Goal: Information Seeking & Learning: Learn about a topic

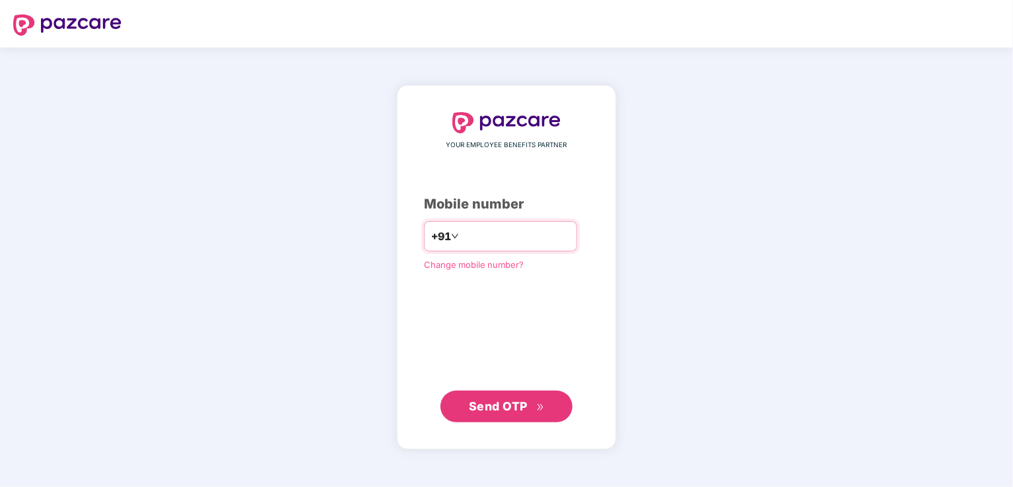
click at [519, 236] on input "number" at bounding box center [516, 236] width 108 height 21
click at [495, 238] on input "number" at bounding box center [516, 236] width 108 height 21
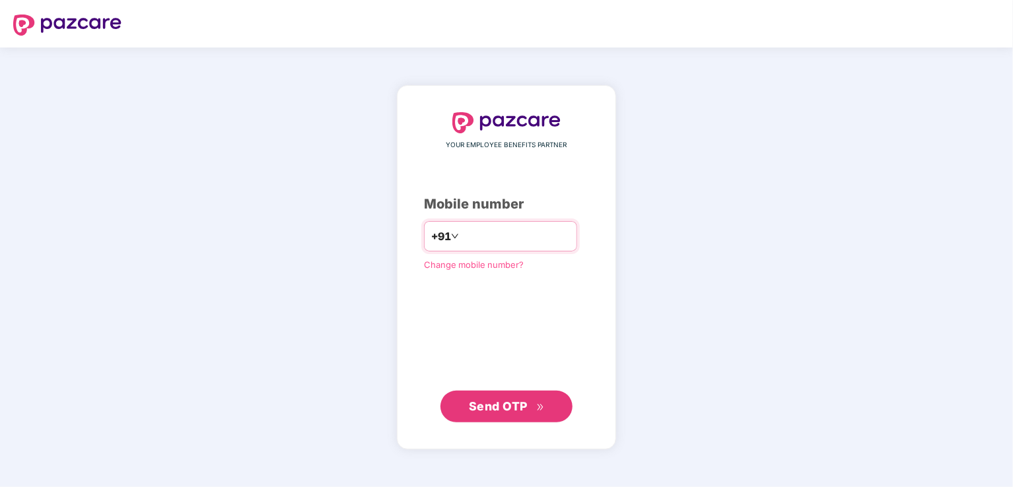
click at [496, 238] on input "number" at bounding box center [516, 236] width 108 height 21
click at [497, 236] on input "number" at bounding box center [516, 236] width 108 height 21
click at [491, 236] on input "number" at bounding box center [516, 236] width 108 height 21
type input "**********"
click at [526, 406] on span "Send OTP" at bounding box center [498, 406] width 59 height 14
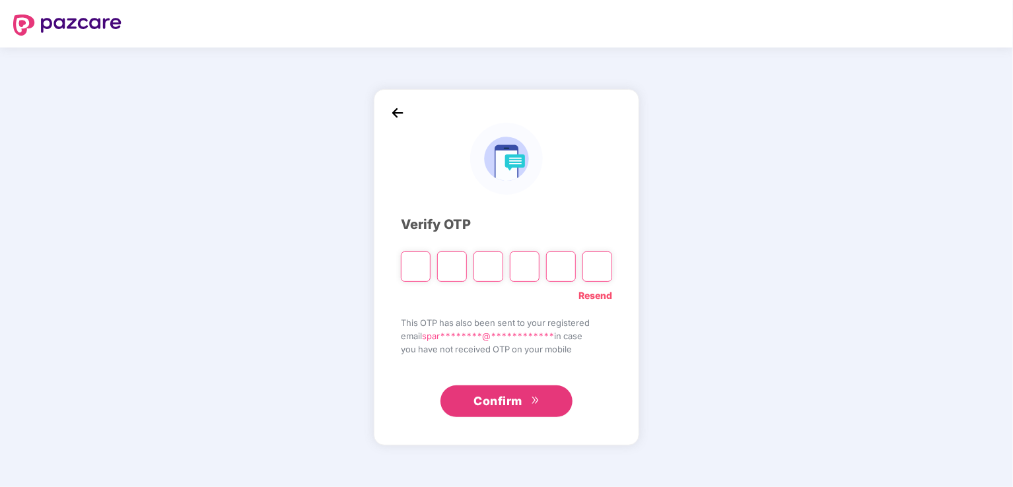
type input "*"
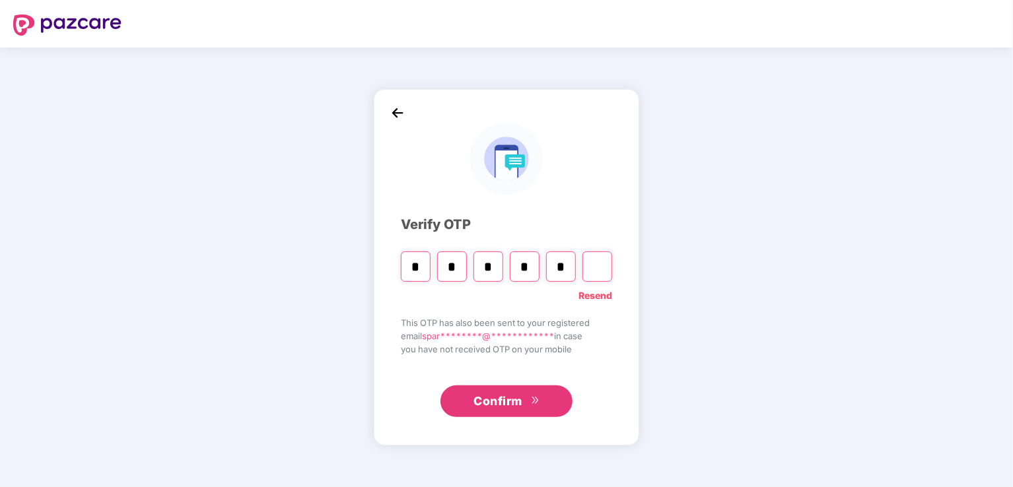
type input "*"
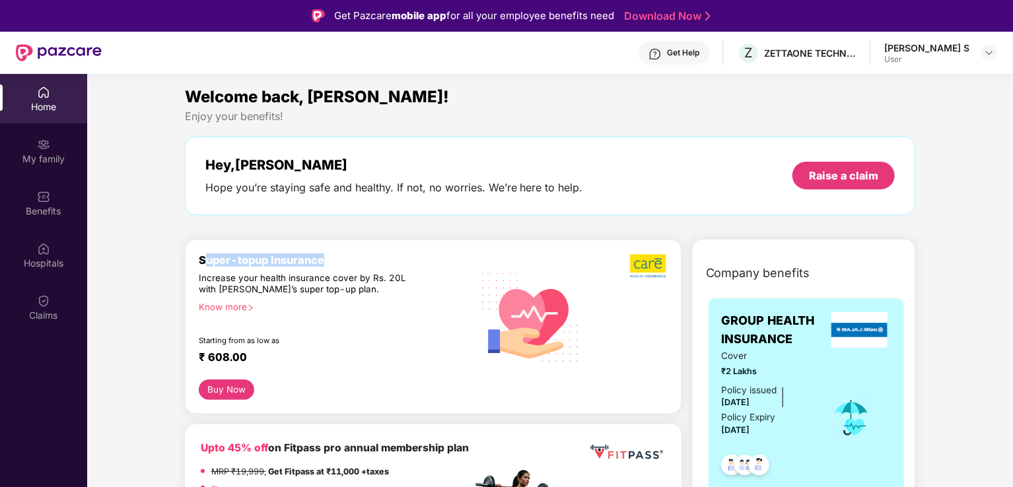
drag, startPoint x: 203, startPoint y: 257, endPoint x: 328, endPoint y: 262, distance: 124.9
click at [328, 262] on div "Super-topup Insurance" at bounding box center [335, 260] width 273 height 13
click at [386, 315] on div "Super-topup Insurance Increase your health insurance cover by Rs. 20L with [PER…" at bounding box center [335, 317] width 273 height 127
drag, startPoint x: 198, startPoint y: 257, endPoint x: 378, endPoint y: 264, distance: 179.8
click at [378, 264] on div "Super-topup Insurance" at bounding box center [335, 260] width 273 height 13
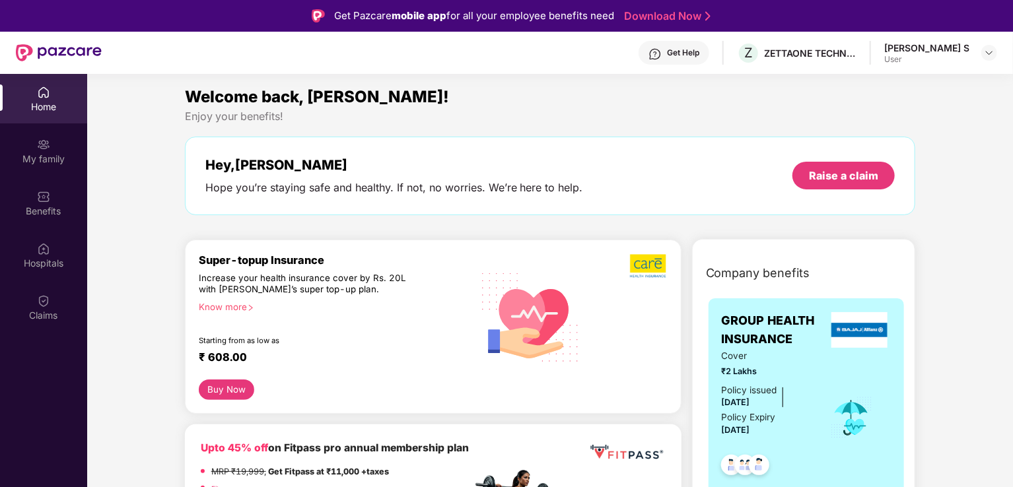
click at [224, 306] on div "Know more" at bounding box center [331, 306] width 265 height 9
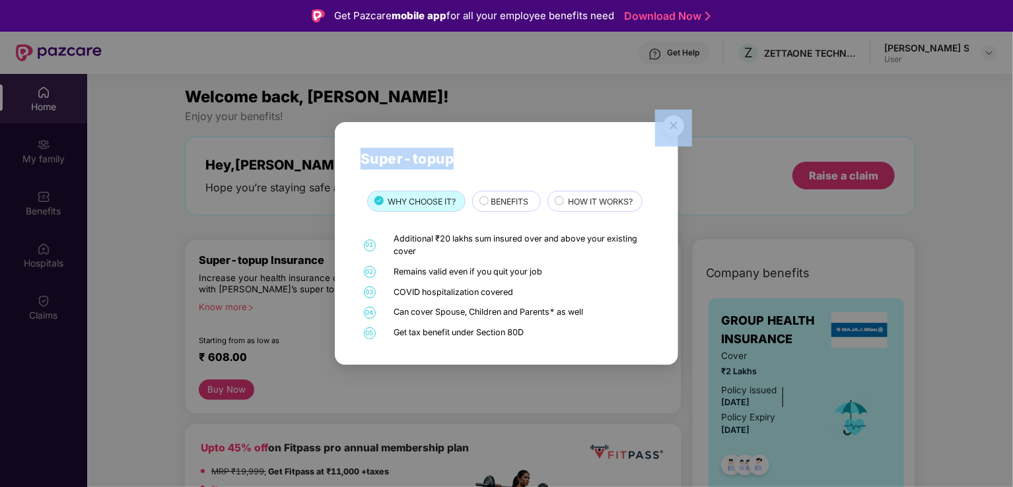
drag, startPoint x: 559, startPoint y: 141, endPoint x: 329, endPoint y: 125, distance: 230.4
click at [285, 127] on div "Super-topup WHY CHOOSE IT? BENEFITS HOW IT WORKS? 01 Additional ₹20 lakhs sum i…" at bounding box center [506, 243] width 1013 height 487
click at [517, 141] on div "Super-topup WHY CHOOSE IT? BENEFITS HOW IT WORKS? 01 Additional ₹20 lakhs sum i…" at bounding box center [506, 243] width 343 height 243
click at [489, 201] on div "BENEFITS" at bounding box center [509, 202] width 50 height 15
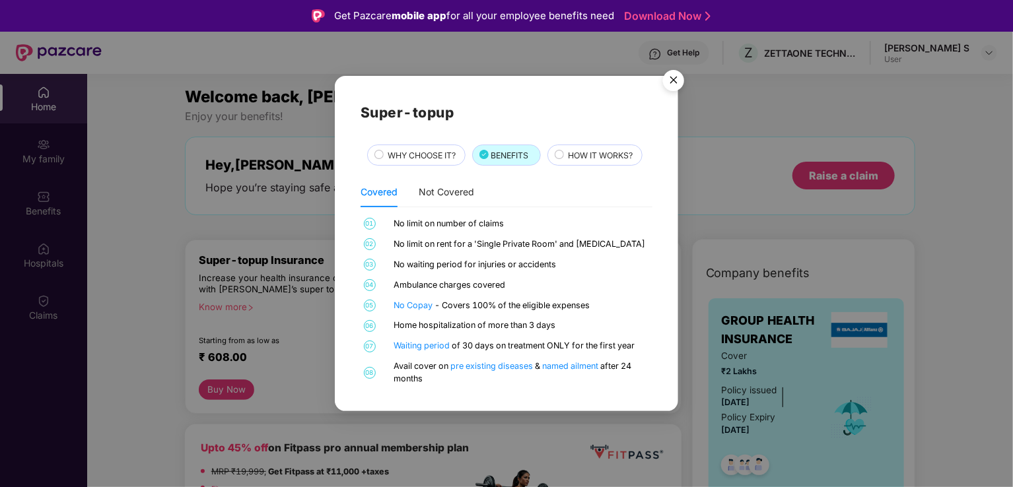
click at [575, 151] on span "HOW IT WORKS?" at bounding box center [600, 155] width 65 height 13
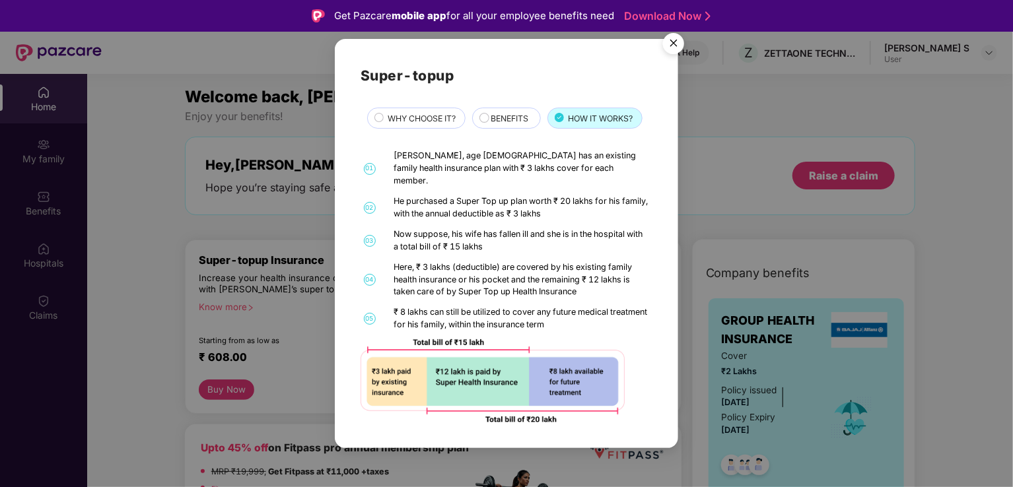
scroll to position [74, 0]
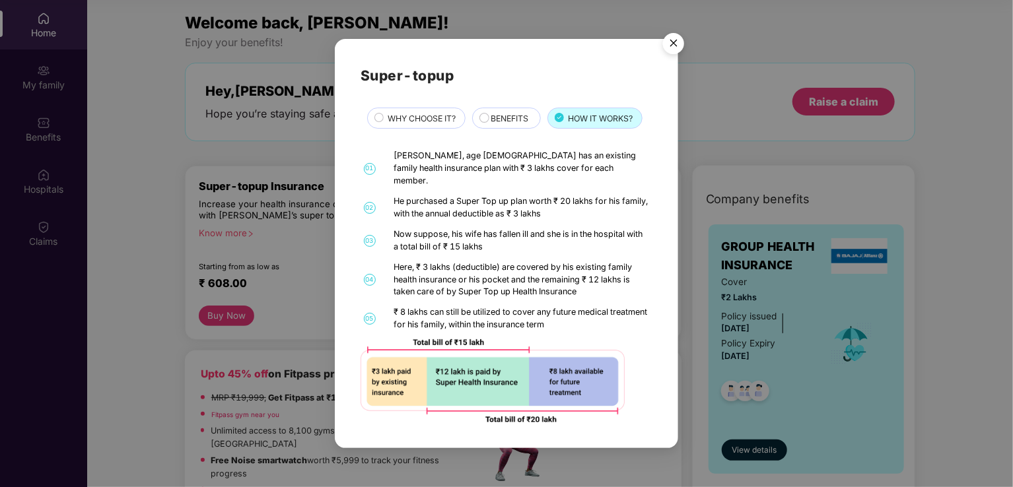
click at [679, 50] on img "Close" at bounding box center [673, 45] width 37 height 37
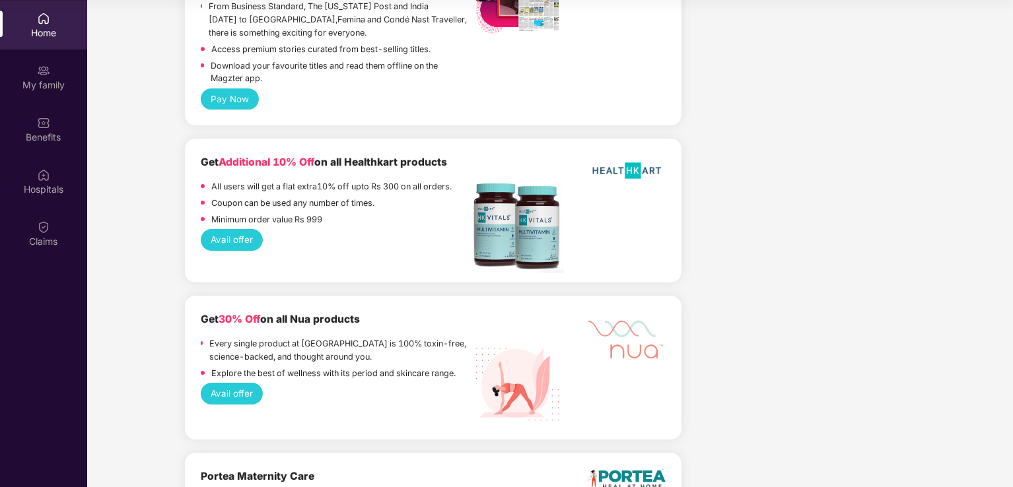
scroll to position [2179, 0]
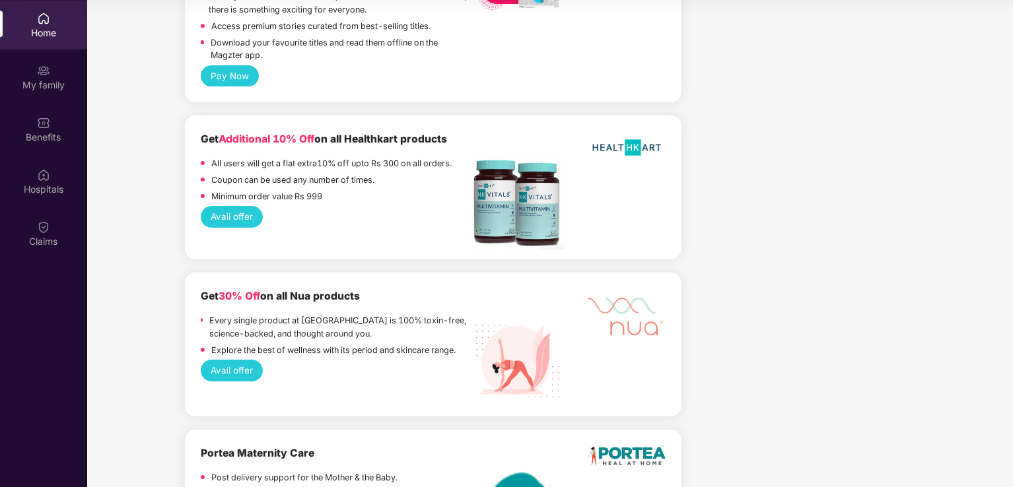
click at [240, 227] on button "Avail offer" at bounding box center [232, 216] width 63 height 21
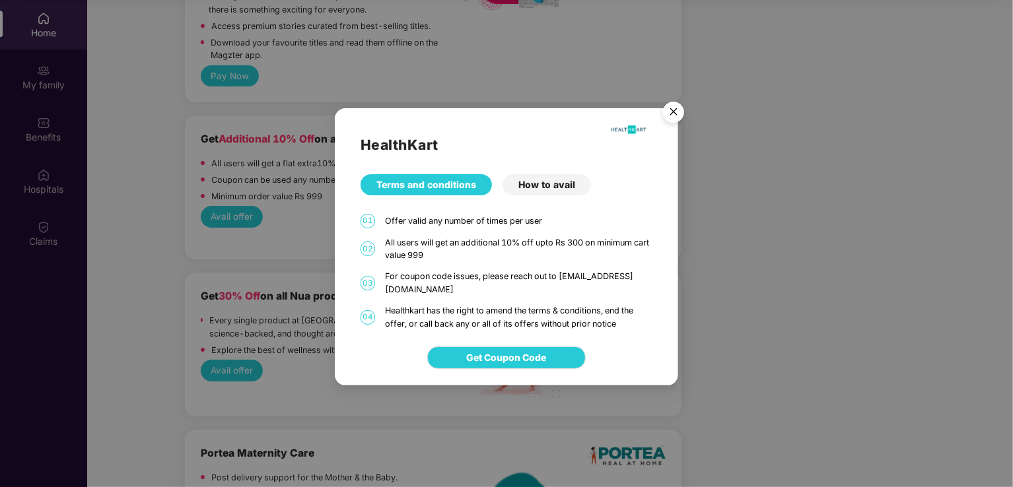
click at [539, 184] on div "How to avail" at bounding box center [547, 184] width 88 height 21
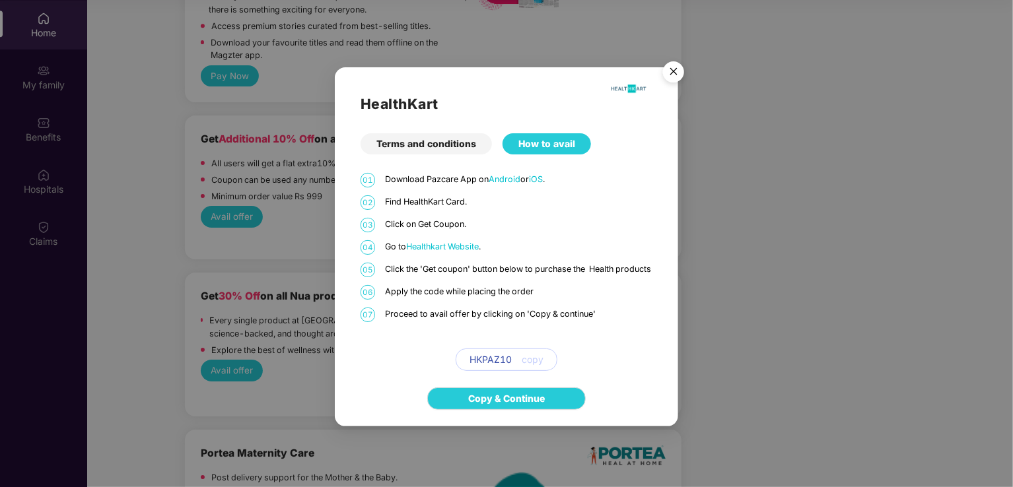
drag, startPoint x: 515, startPoint y: 365, endPoint x: 441, endPoint y: 361, distance: 74.7
click at [441, 363] on div "HKPAZ10 copy" at bounding box center [507, 360] width 292 height 22
click at [674, 64] on img "Close" at bounding box center [673, 73] width 37 height 37
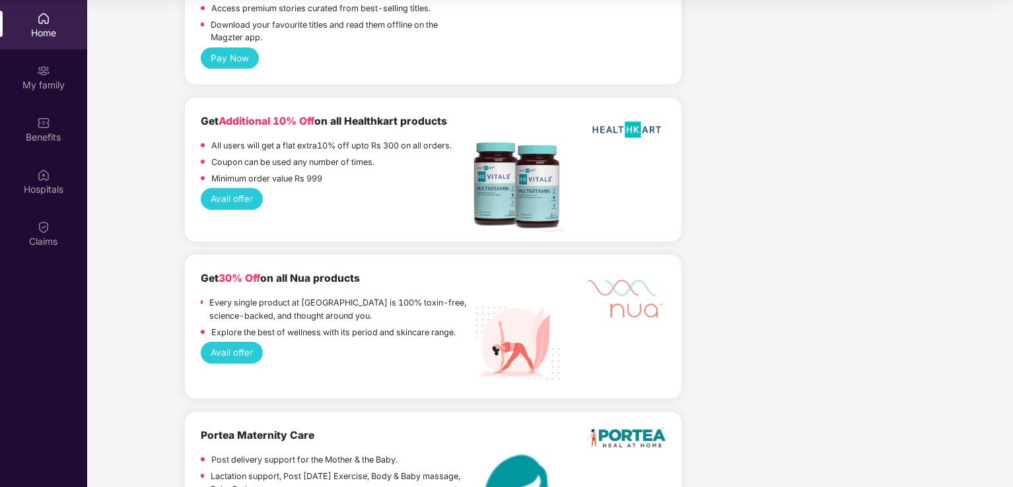
scroll to position [1849, 0]
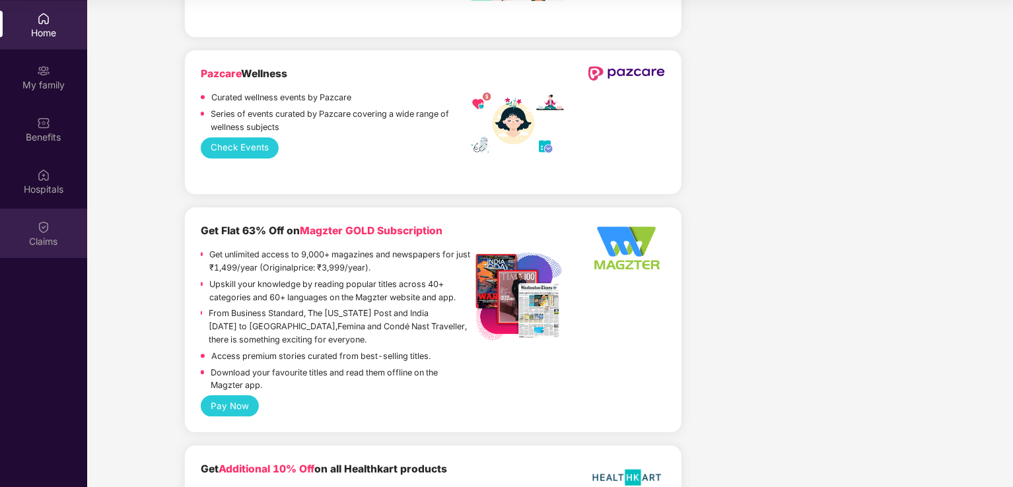
click at [49, 244] on div "Claims" at bounding box center [43, 241] width 87 height 13
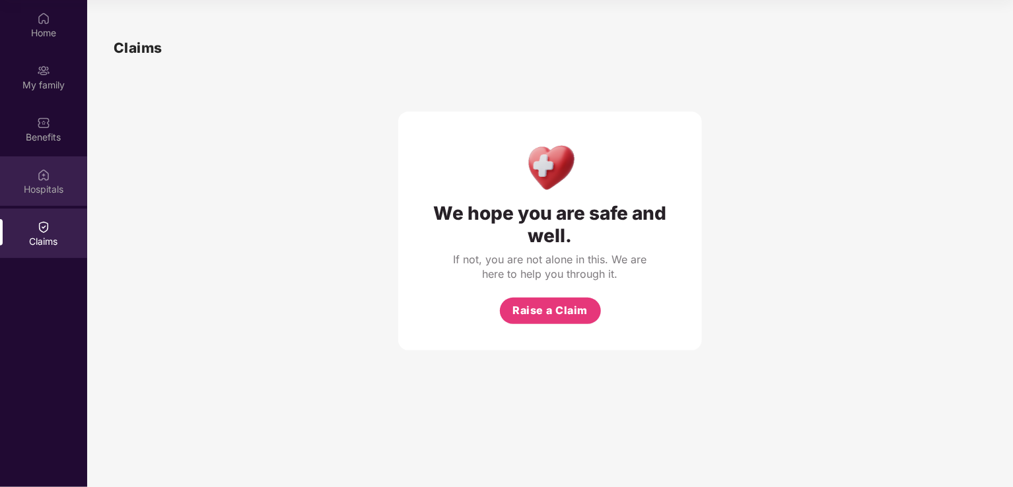
click at [37, 181] on img at bounding box center [43, 174] width 13 height 13
